Goal: Navigation & Orientation: Find specific page/section

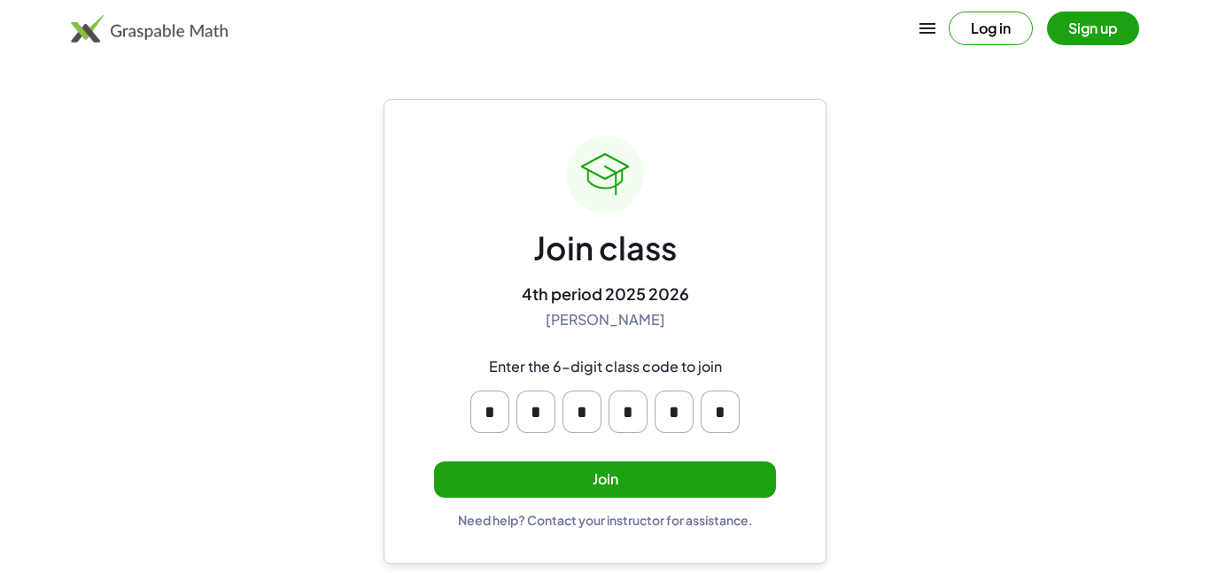
click at [670, 477] on button "Join" at bounding box center [605, 480] width 342 height 36
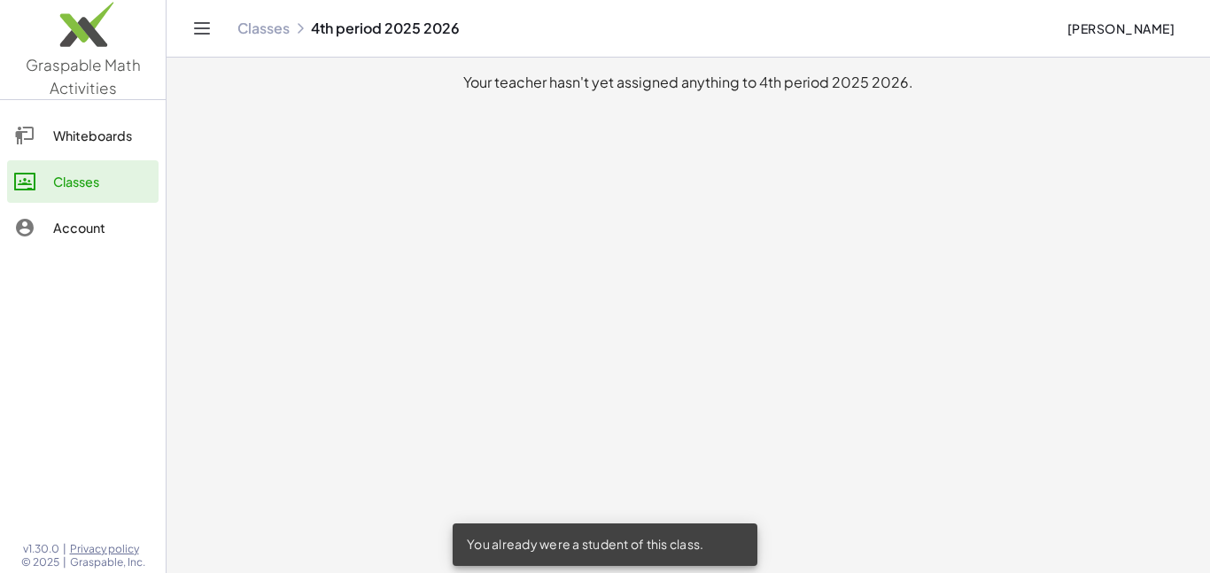
click at [108, 135] on div "Whiteboards" at bounding box center [102, 135] width 98 height 21
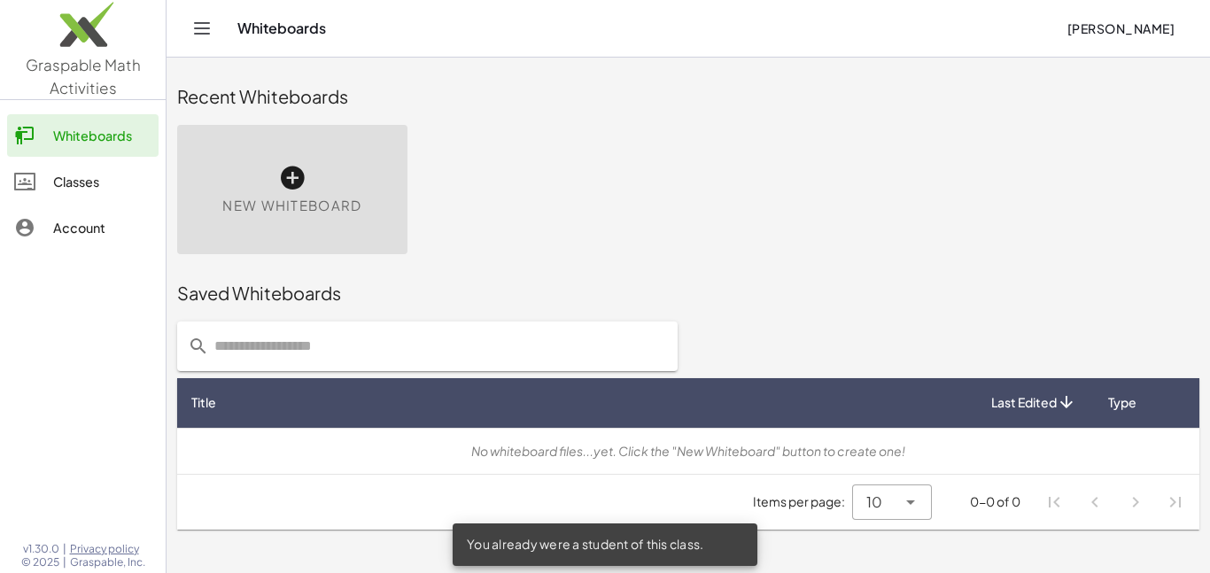
click at [105, 182] on div "Classes" at bounding box center [102, 181] width 98 height 21
